Goal: Find specific page/section: Find specific page/section

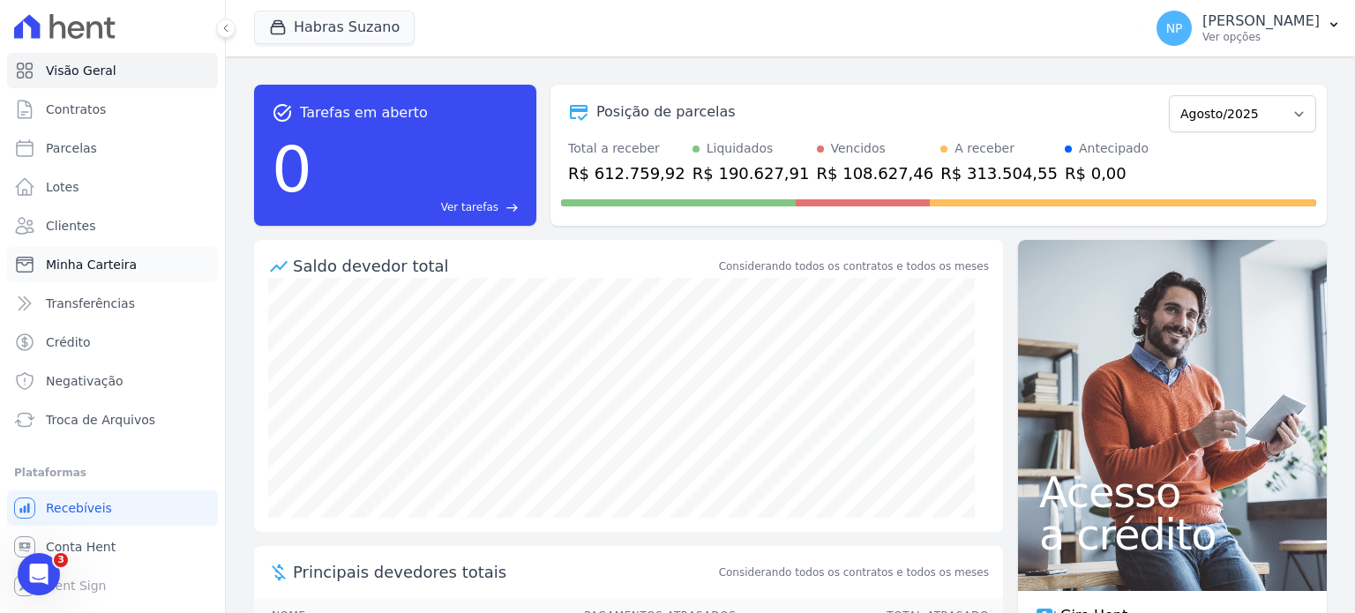
click at [80, 264] on span "Minha Carteira" at bounding box center [91, 265] width 91 height 18
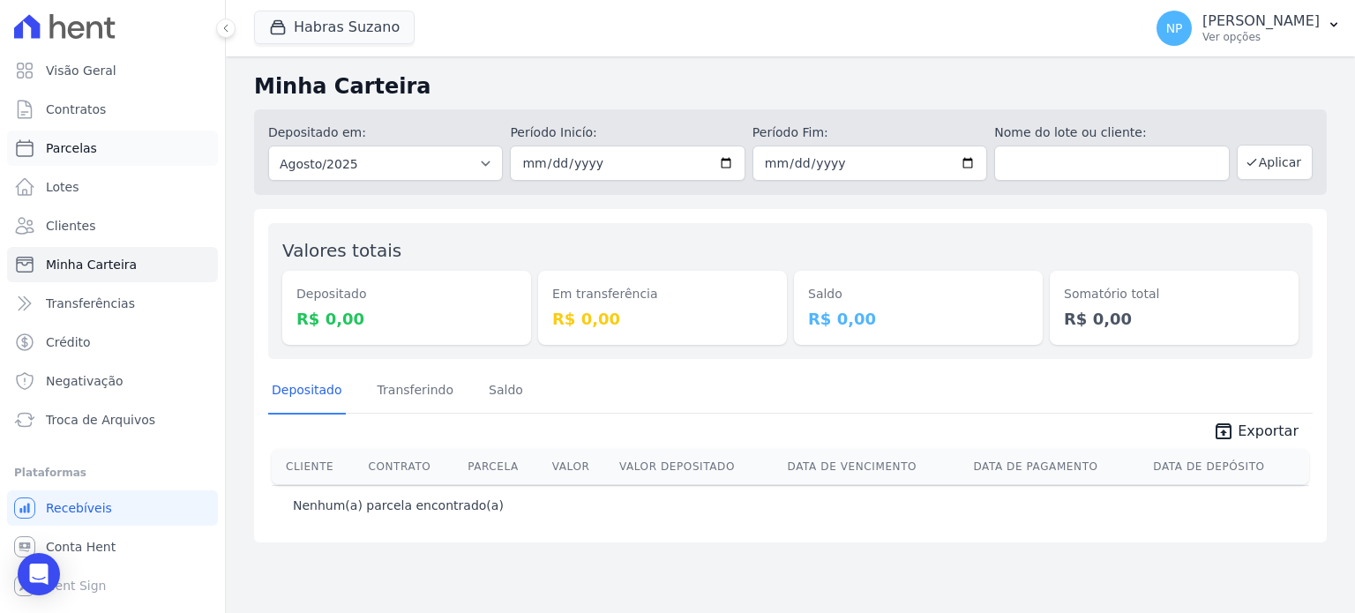
click at [64, 145] on span "Parcelas" at bounding box center [71, 148] width 51 height 18
select select
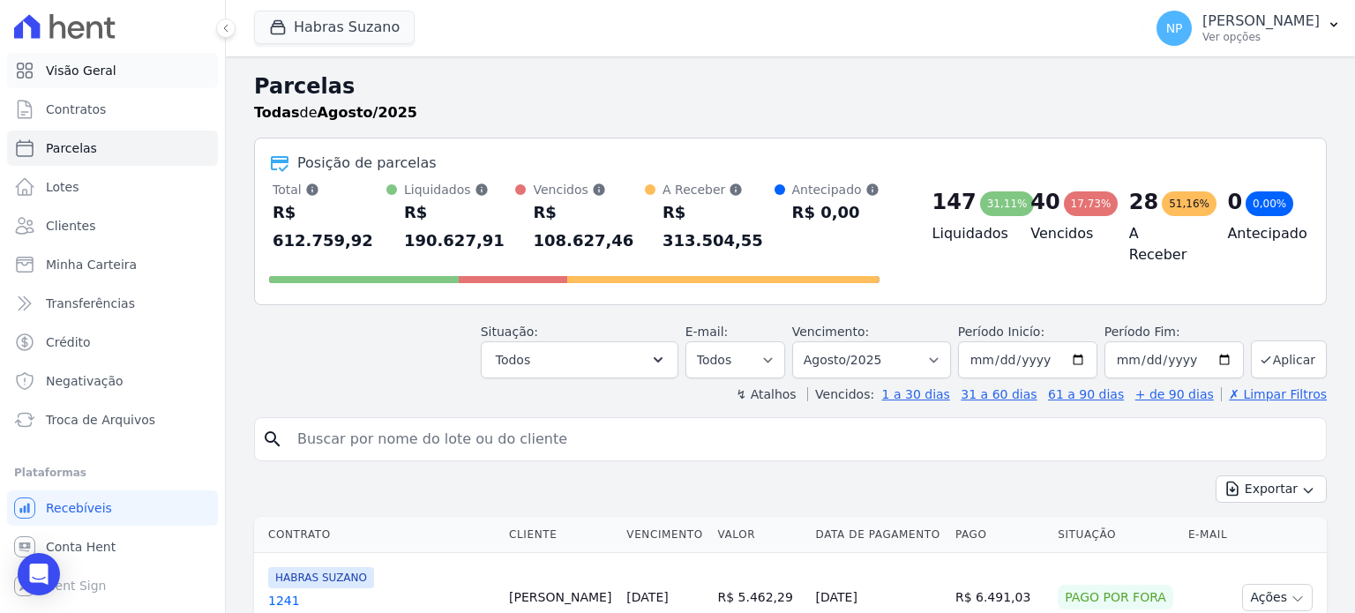
click at [92, 76] on span "Visão Geral" at bounding box center [81, 71] width 71 height 18
